Goal: Information Seeking & Learning: Learn about a topic

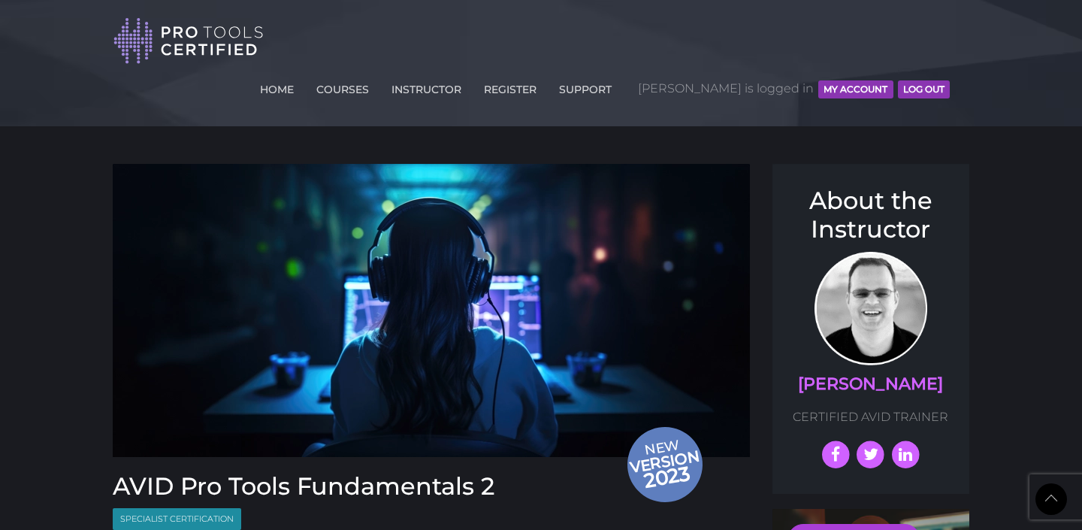
scroll to position [1683, 0]
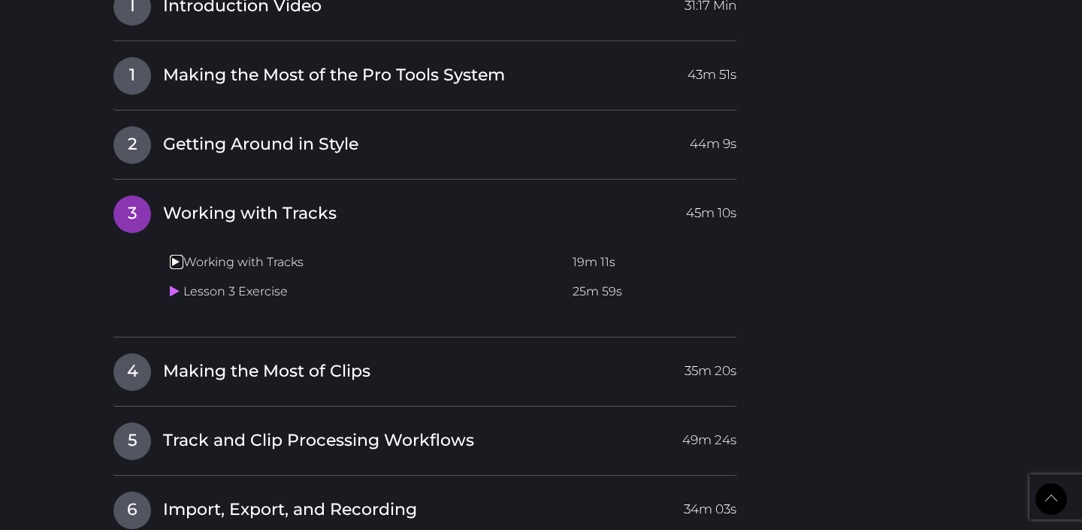
click at [171, 255] on icon at bounding box center [175, 261] width 10 height 12
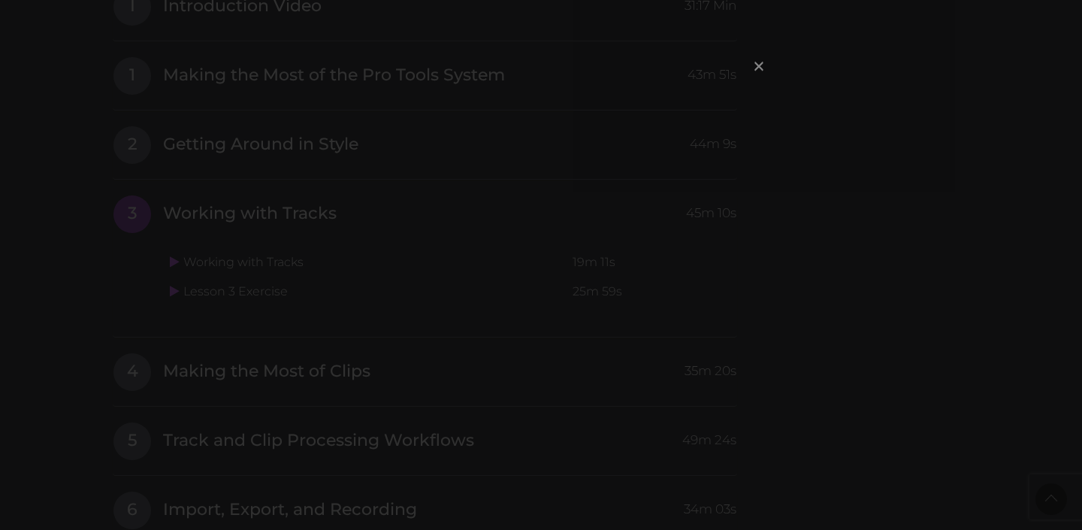
click at [754, 71] on span "×" at bounding box center [758, 66] width 15 height 32
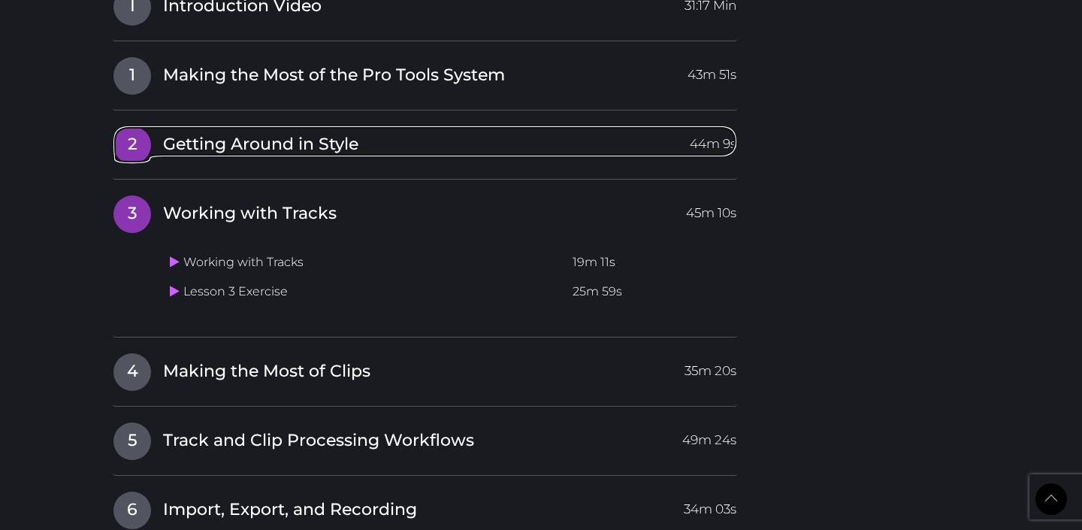
click at [446, 125] on link "2 Getting Around in Style 44m 9s" at bounding box center [425, 141] width 624 height 32
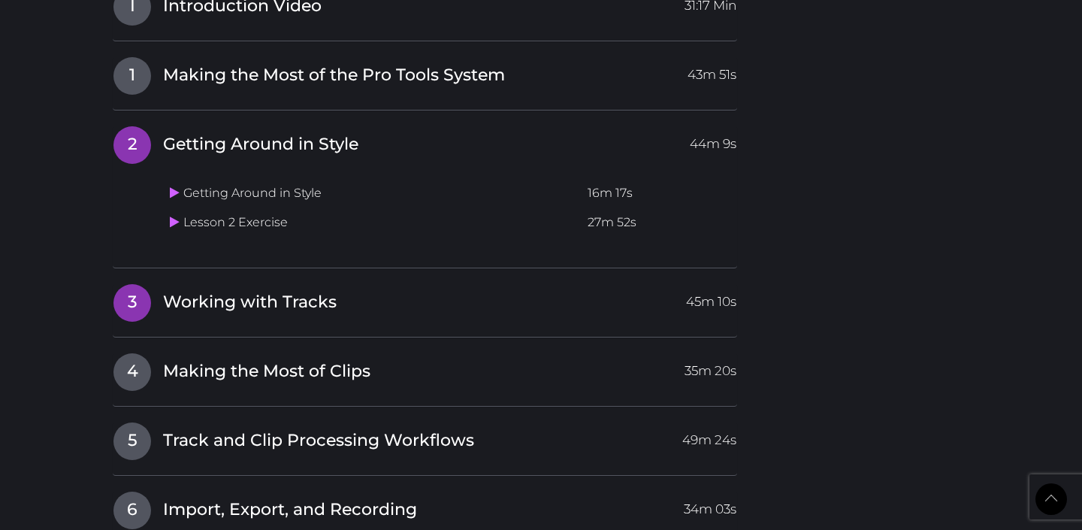
click at [397, 283] on link "3 Working with Tracks 45m 10s" at bounding box center [425, 299] width 624 height 32
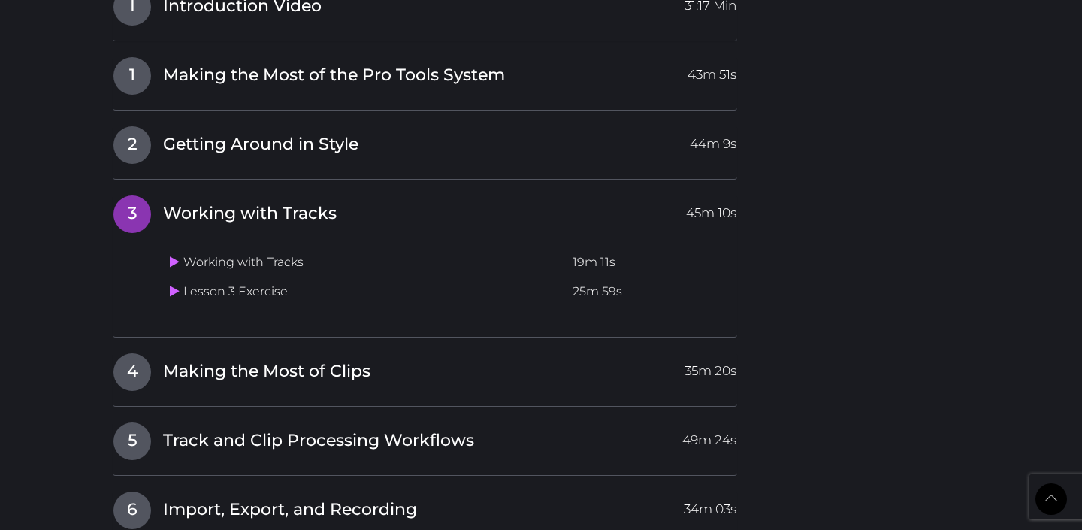
click at [147, 195] on span "3" at bounding box center [132, 214] width 38 height 38
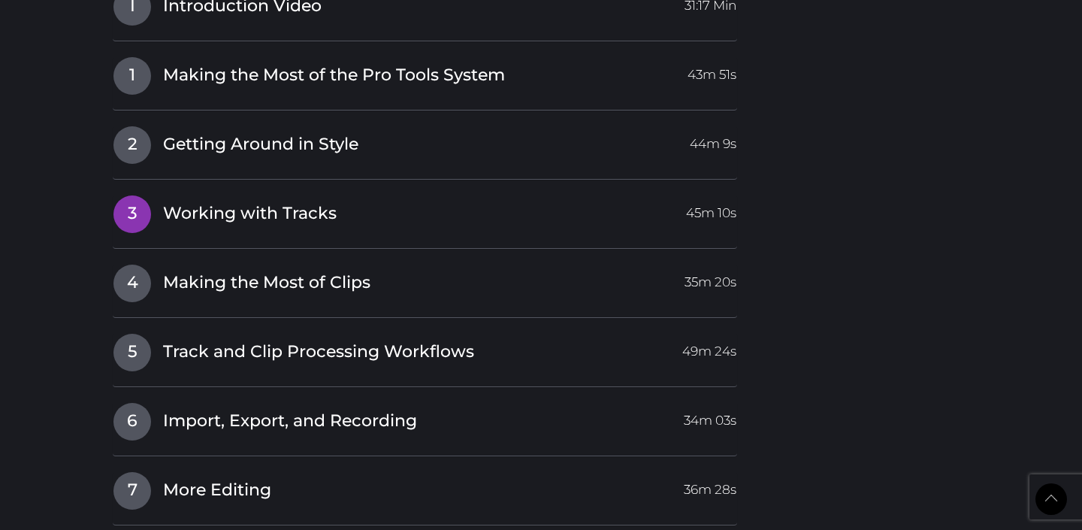
click at [176, 195] on h4 "3 Working with Tracks 45m 10s" at bounding box center [425, 214] width 624 height 38
click at [171, 202] on span "Working with Tracks" at bounding box center [250, 213] width 174 height 23
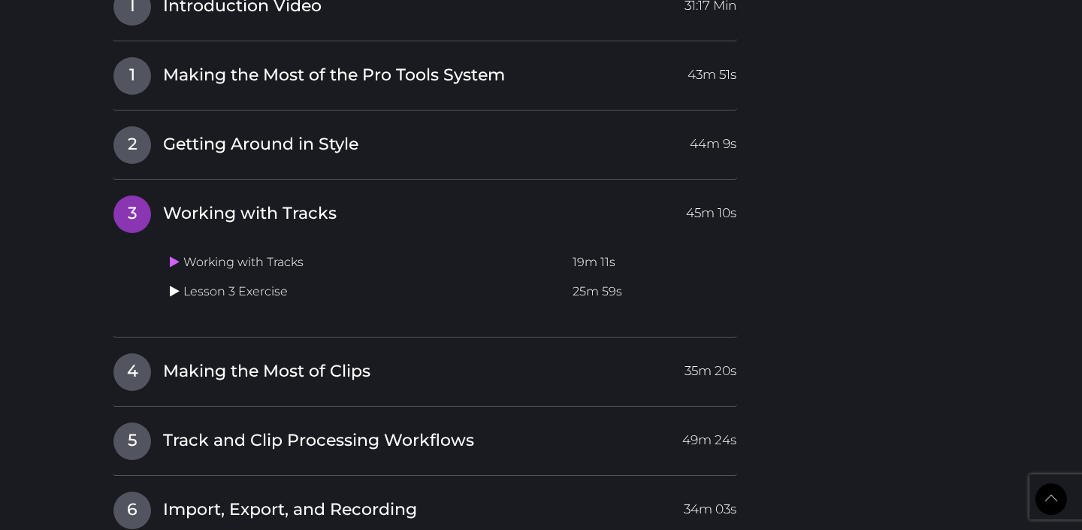
click at [171, 285] on icon at bounding box center [175, 291] width 10 height 12
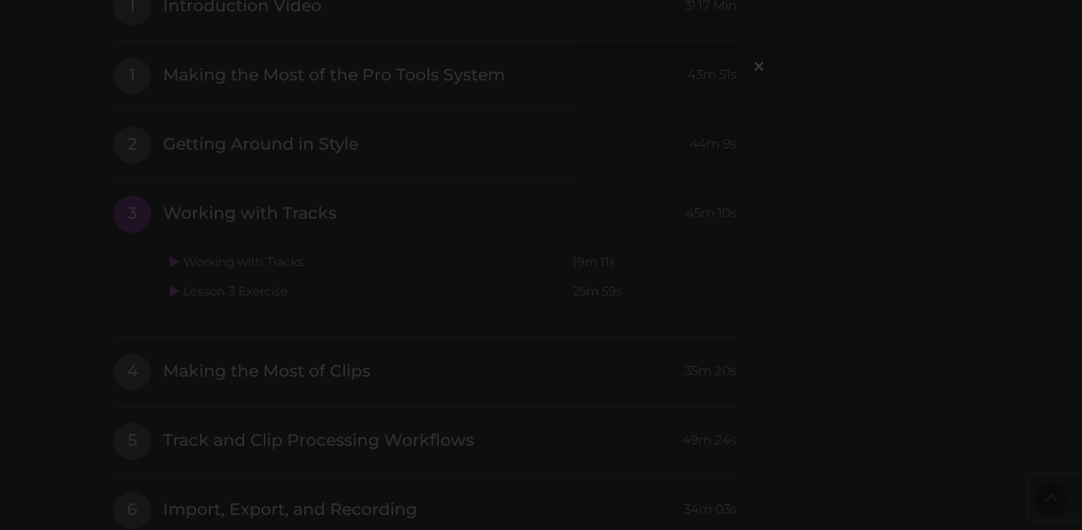
click at [848, 186] on div "×" at bounding box center [541, 265] width 1082 height 530
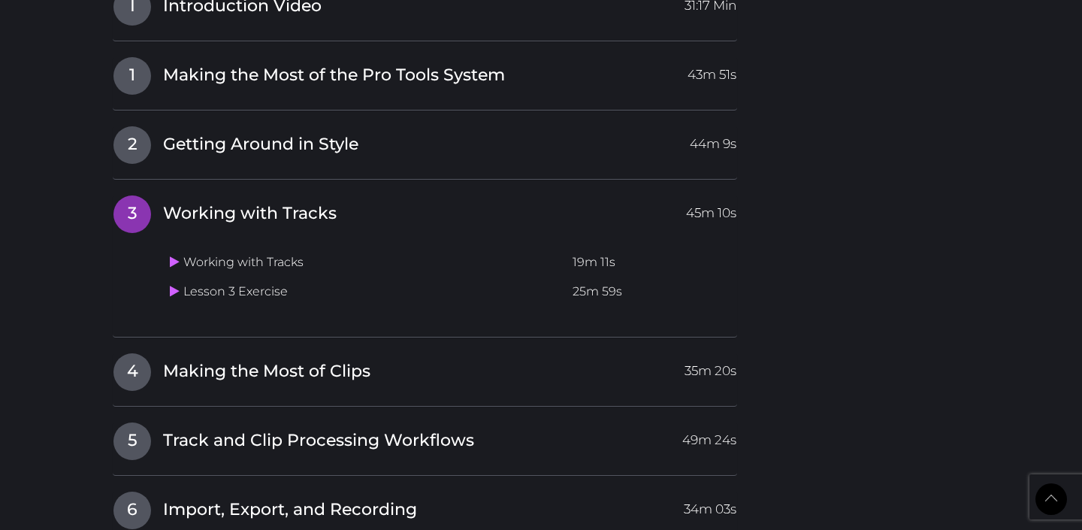
click at [228, 277] on td "Lesson 3 Exercise" at bounding box center [365, 291] width 403 height 29
